Goal: Transaction & Acquisition: Purchase product/service

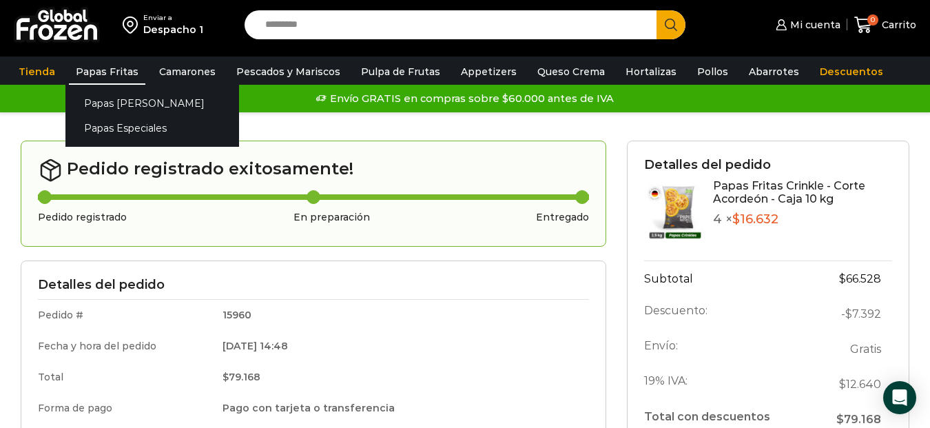
click at [96, 70] on link "Papas Fritas" at bounding box center [107, 72] width 76 height 26
click at [121, 128] on link "Papas Especiales" at bounding box center [152, 128] width 174 height 25
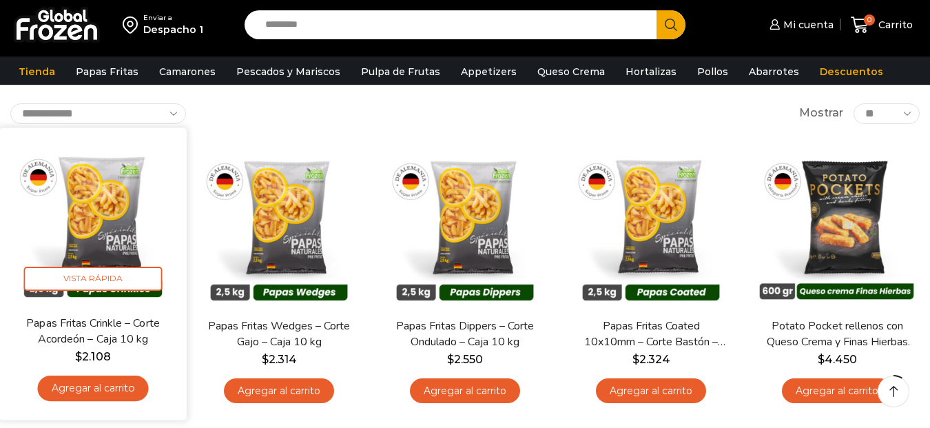
click at [90, 382] on link "Agregar al carrito" at bounding box center [92, 388] width 111 height 25
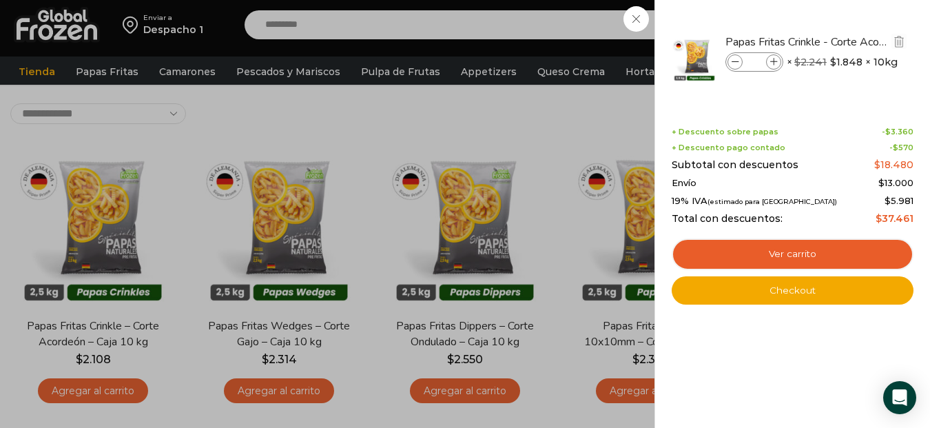
click at [775, 63] on icon at bounding box center [774, 63] width 8 height 8
click at [773, 63] on icon at bounding box center [774, 63] width 8 height 8
click at [772, 63] on icon at bounding box center [774, 63] width 8 height 8
type input "*"
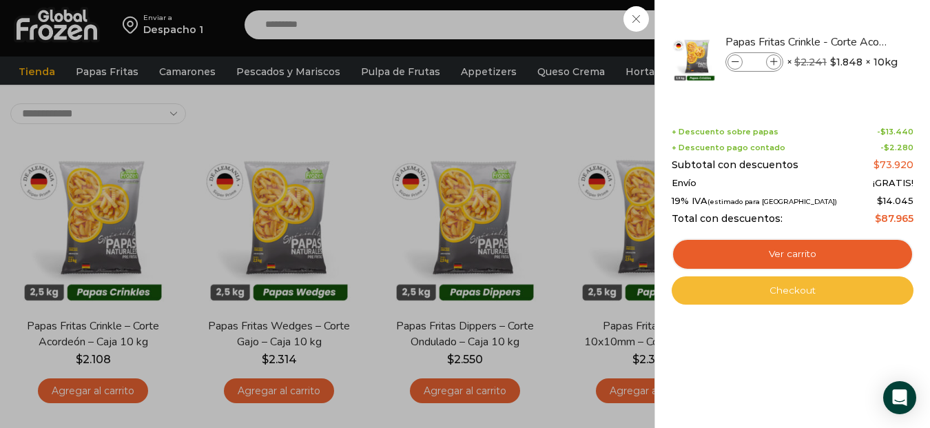
click at [792, 290] on link "Checkout" at bounding box center [793, 290] width 242 height 29
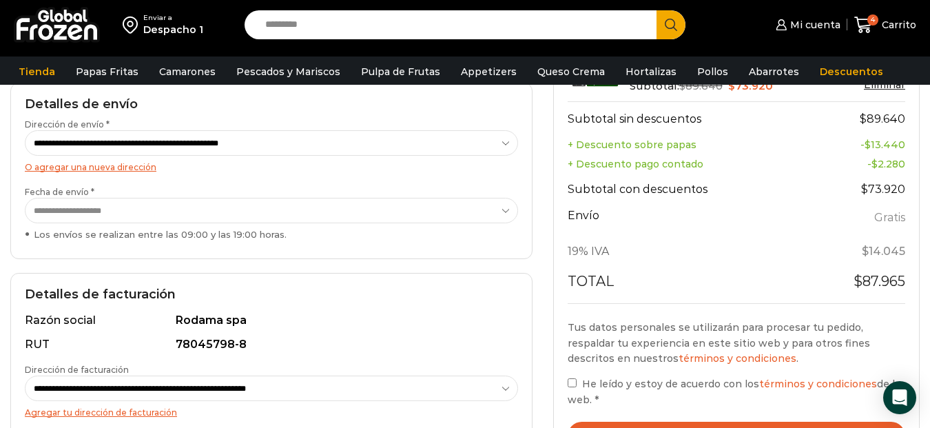
scroll to position [276, 0]
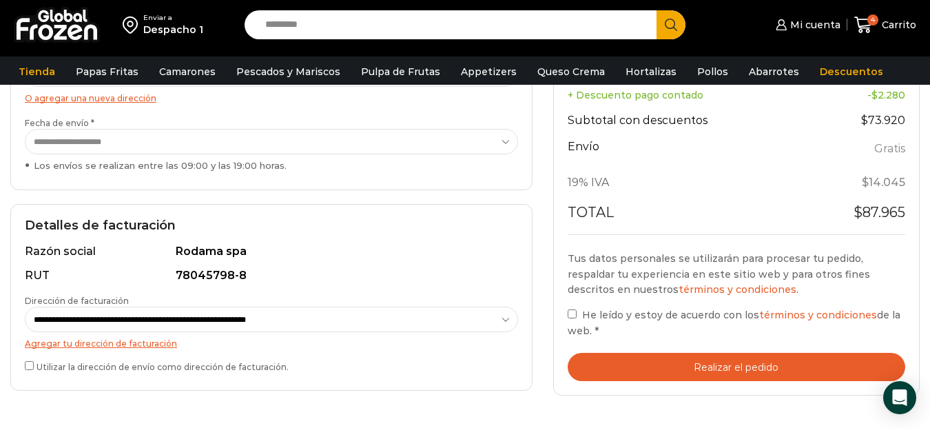
click at [678, 367] on button "Realizar el pedido" at bounding box center [737, 367] width 338 height 28
